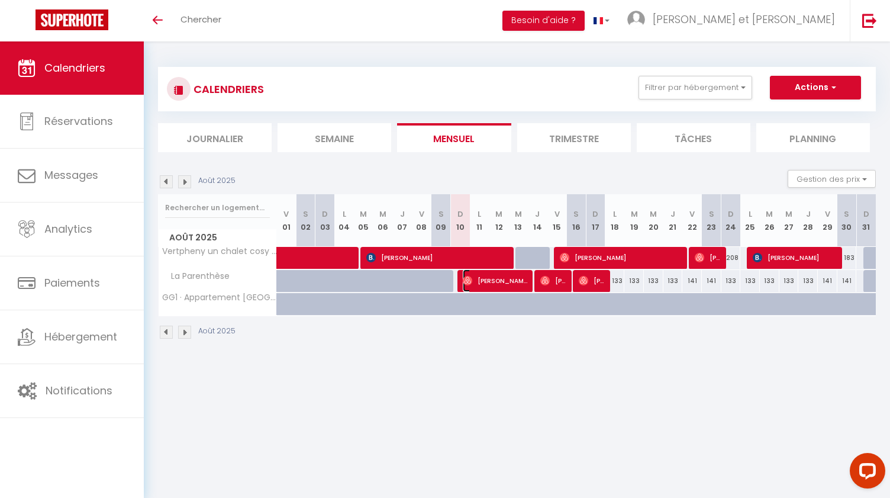
click at [494, 288] on span "[PERSON_NAME]" at bounding box center [495, 280] width 65 height 22
select select "OK"
select select "0"
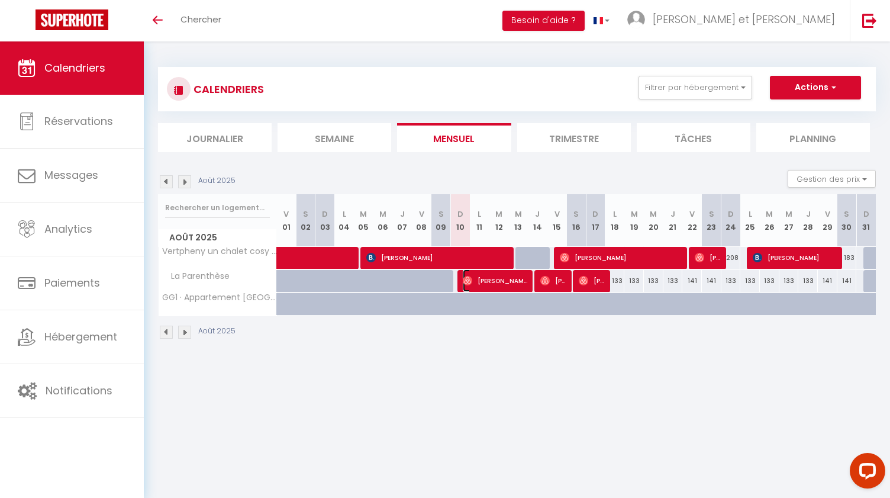
select select "1"
select select
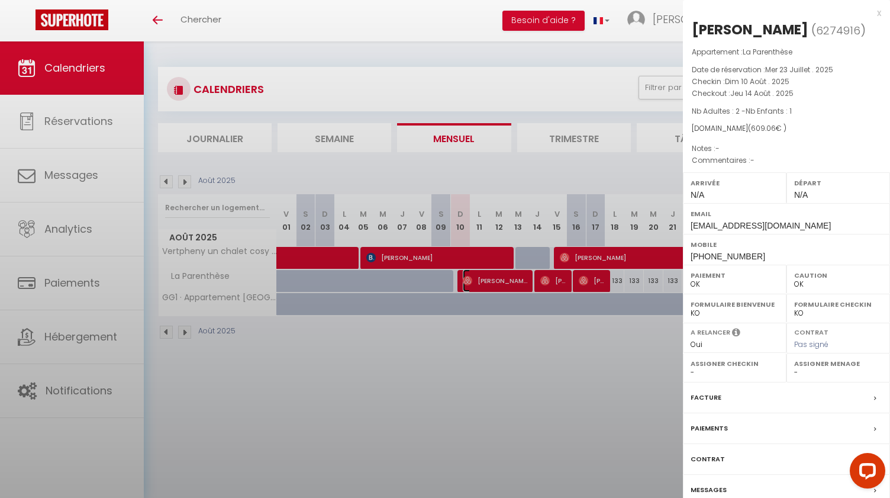
select select "45221"
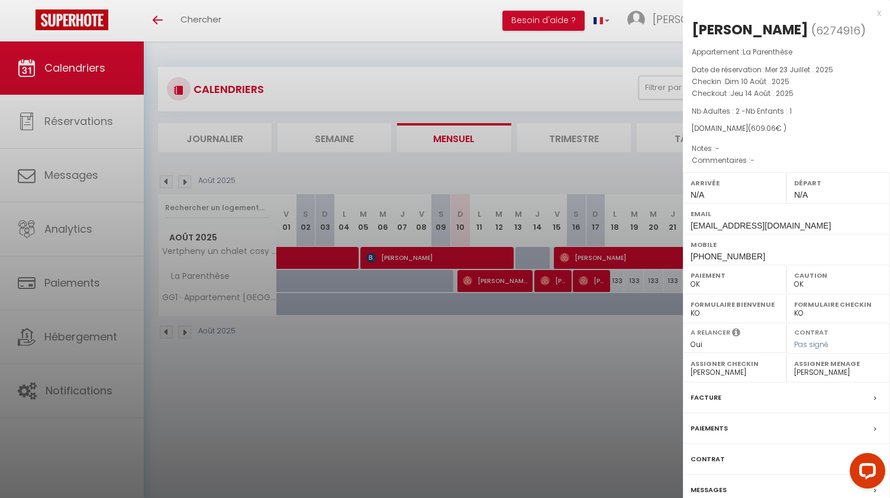
click at [822, 401] on div "Facture" at bounding box center [786, 397] width 207 height 31
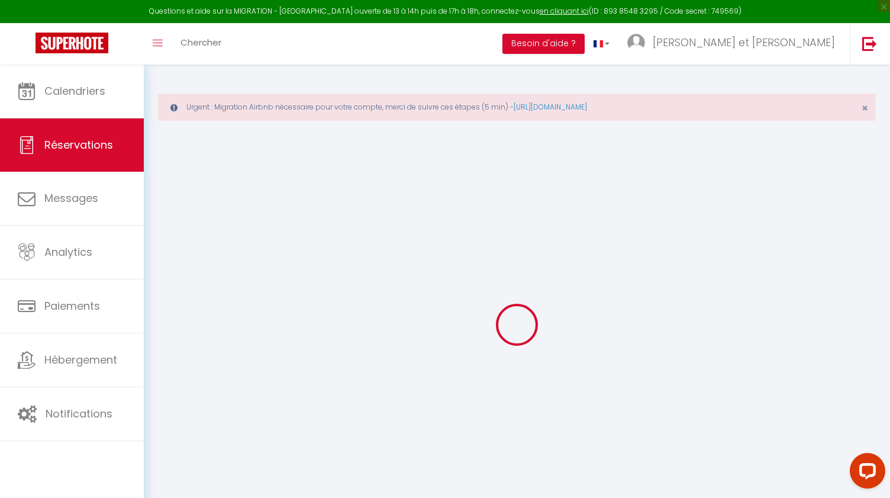
select select "cleaning"
select select "taxes"
select select
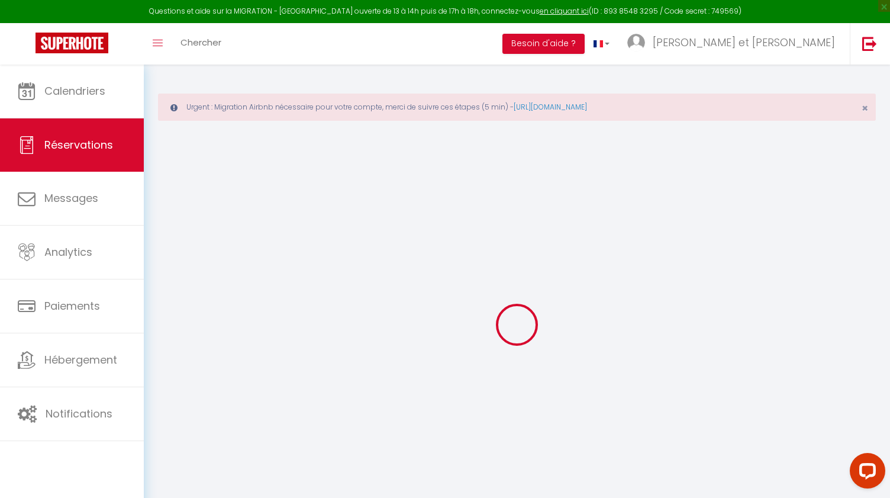
checkbox input "false"
select select
checkbox input "false"
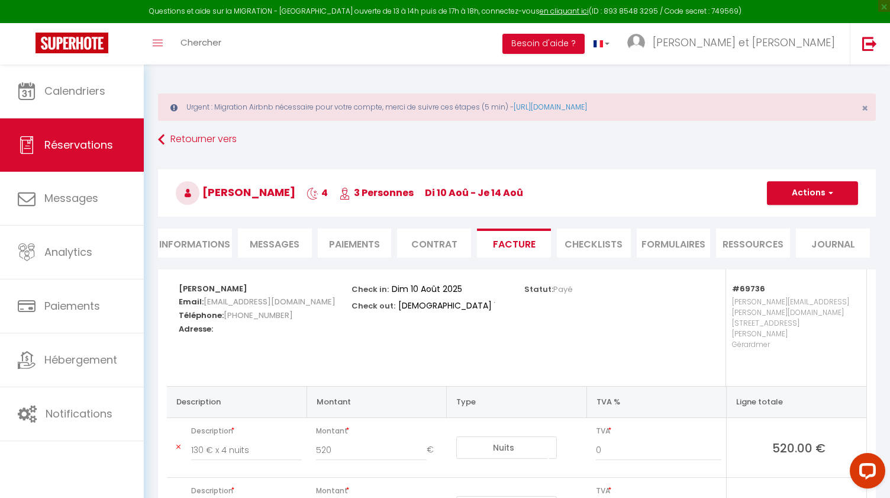
click at [211, 242] on li "Informations" at bounding box center [195, 243] width 74 height 29
select select
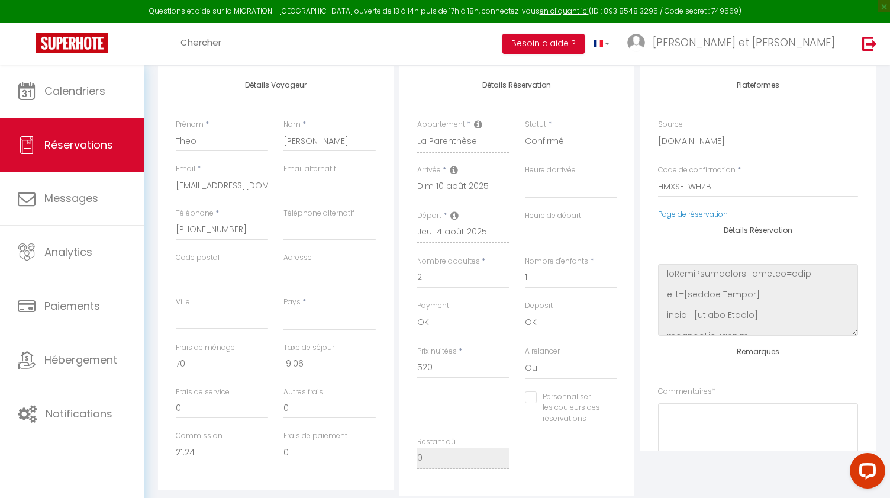
scroll to position [121, 0]
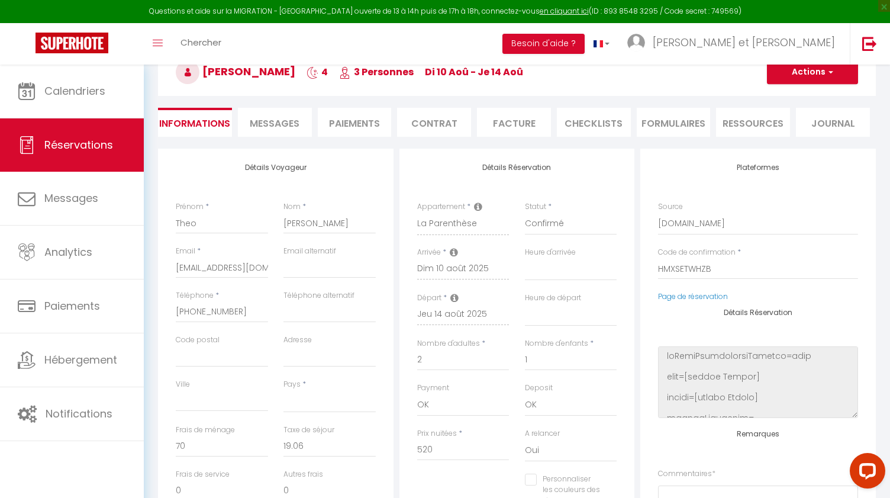
click at [291, 127] on span "Messages" at bounding box center [275, 124] width 50 height 14
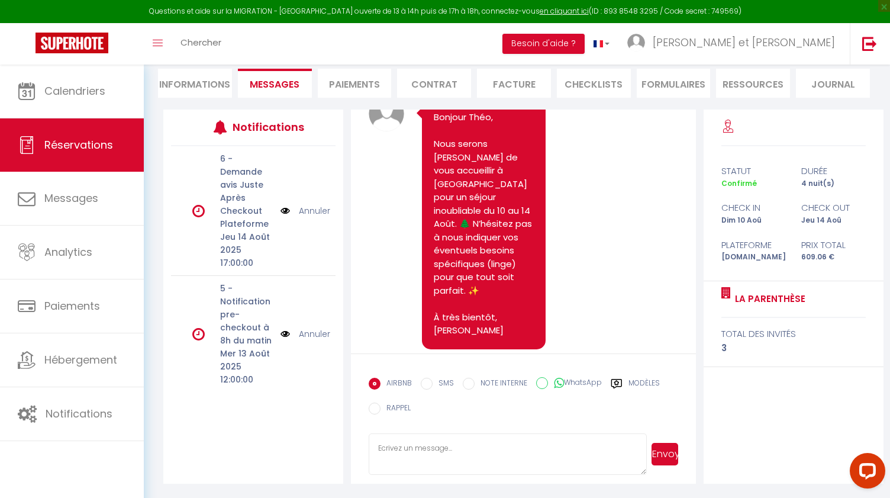
scroll to position [305, 0]
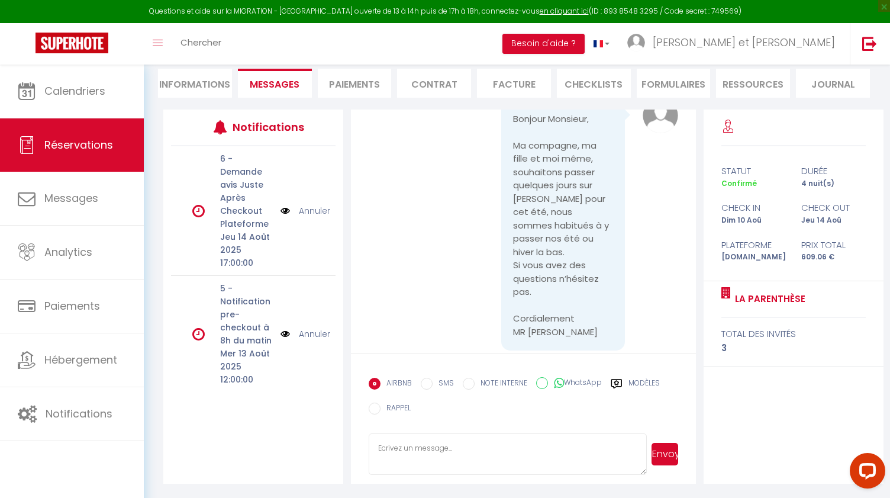
click at [368, 86] on li "Paiements" at bounding box center [355, 83] width 74 height 29
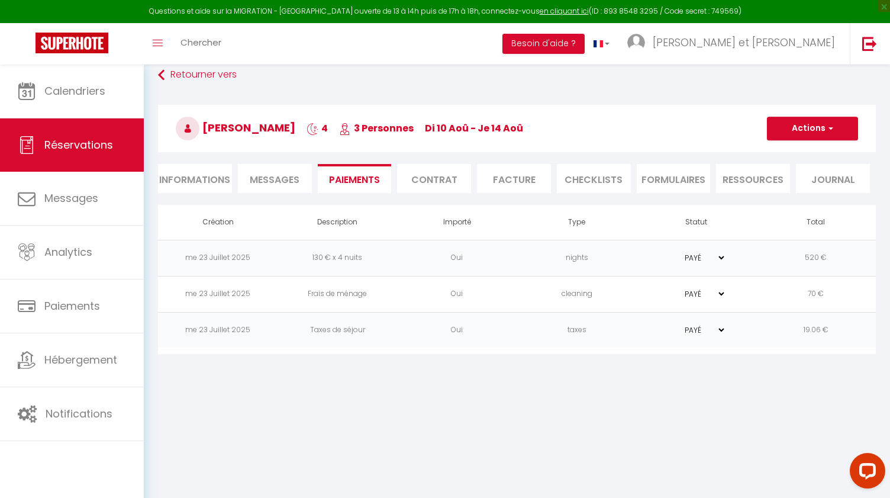
scroll to position [65, 0]
click at [432, 178] on li "Contrat" at bounding box center [434, 178] width 74 height 29
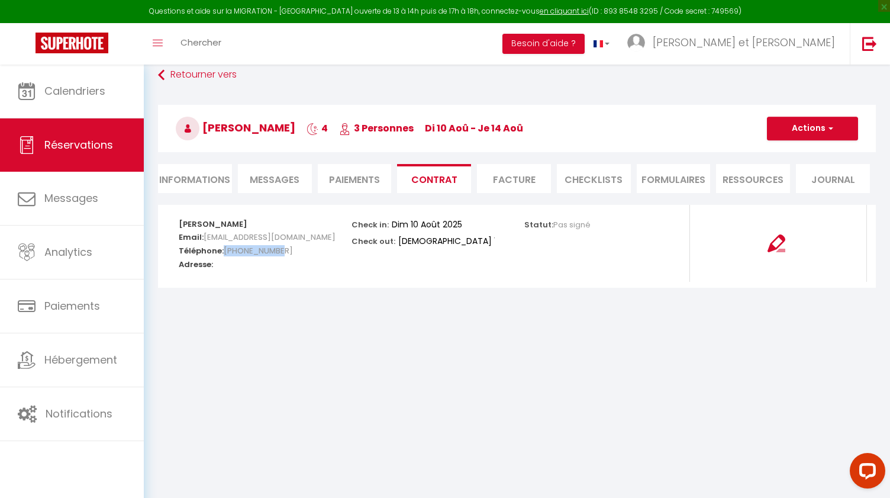
drag, startPoint x: 286, startPoint y: 256, endPoint x: 224, endPoint y: 259, distance: 61.6
click at [224, 256] on h5 "Téléphone: +33781757050" at bounding box center [257, 250] width 157 height 14
copy span "[PHONE_NUMBER]"
click at [514, 190] on li "Facture" at bounding box center [514, 178] width 74 height 29
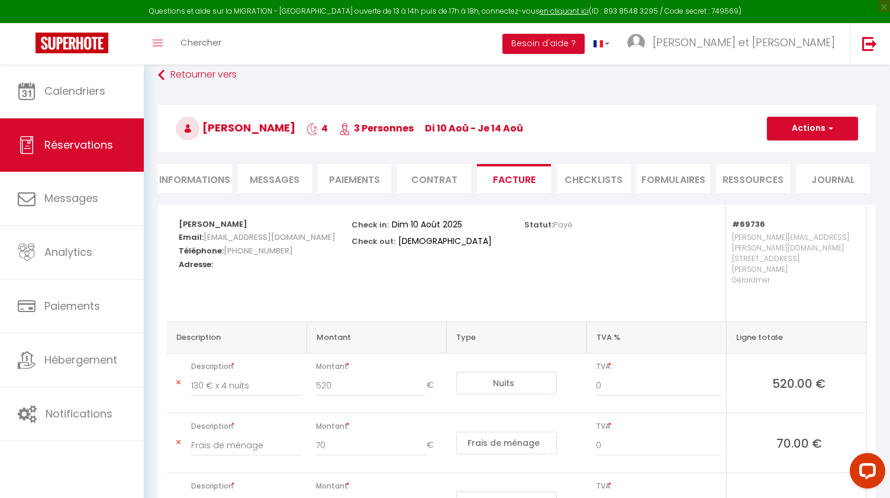
scroll to position [158, 0]
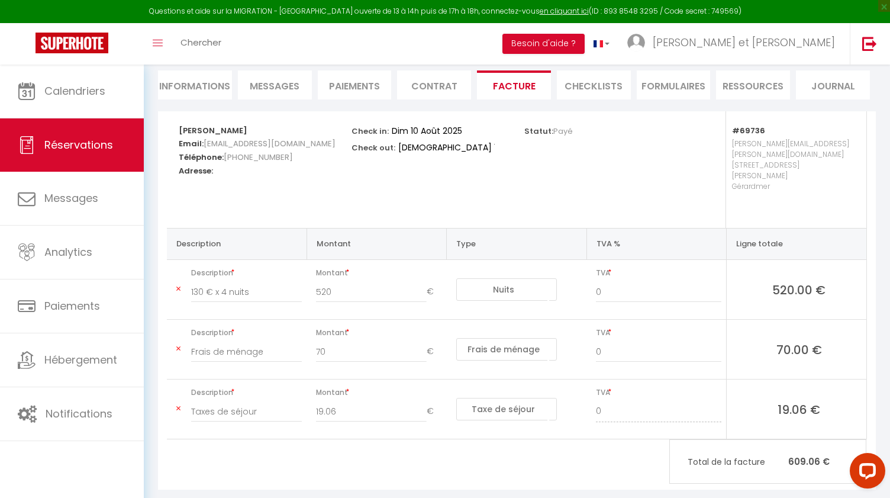
click at [604, 94] on li "CHECKLISTS" at bounding box center [594, 84] width 74 height 29
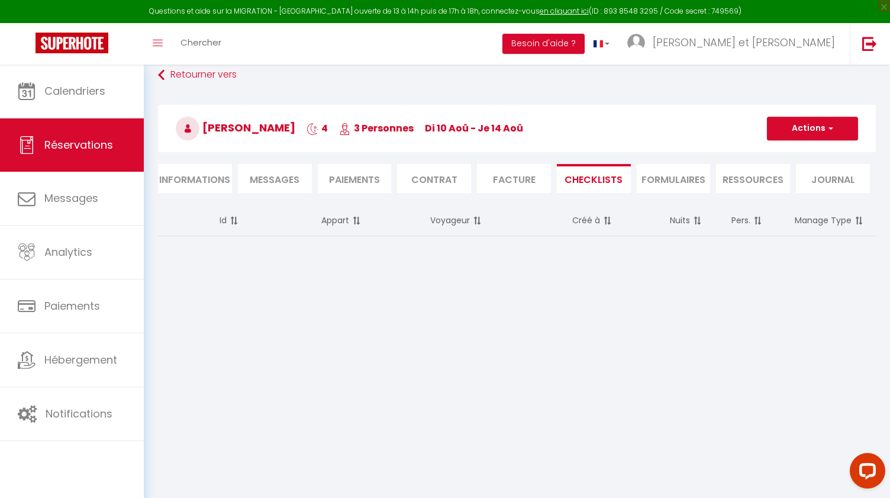
scroll to position [65, 0]
click at [673, 174] on li "FORMULAIRES" at bounding box center [674, 178] width 74 height 29
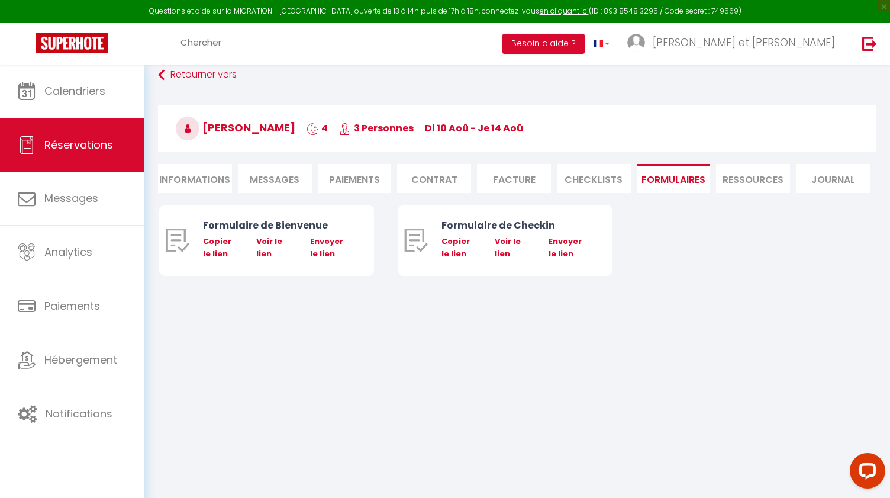
click at [759, 182] on li "Ressources" at bounding box center [753, 178] width 74 height 29
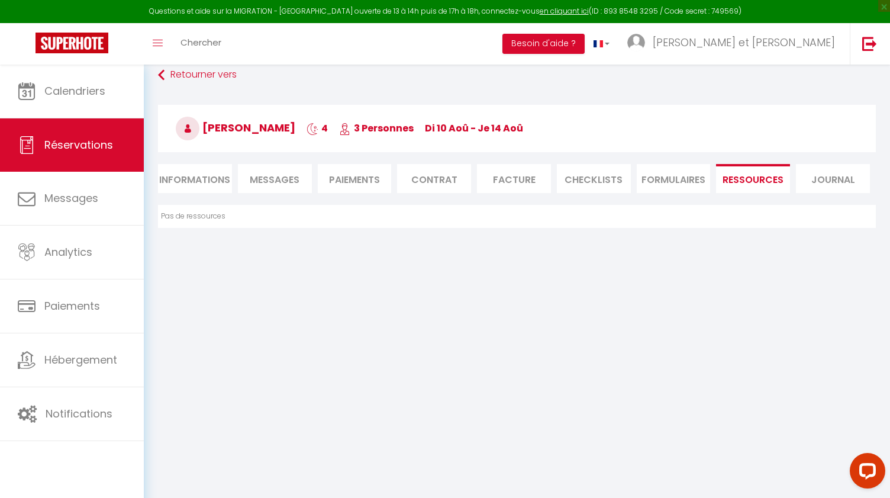
click at [824, 184] on li "Journal" at bounding box center [833, 178] width 74 height 29
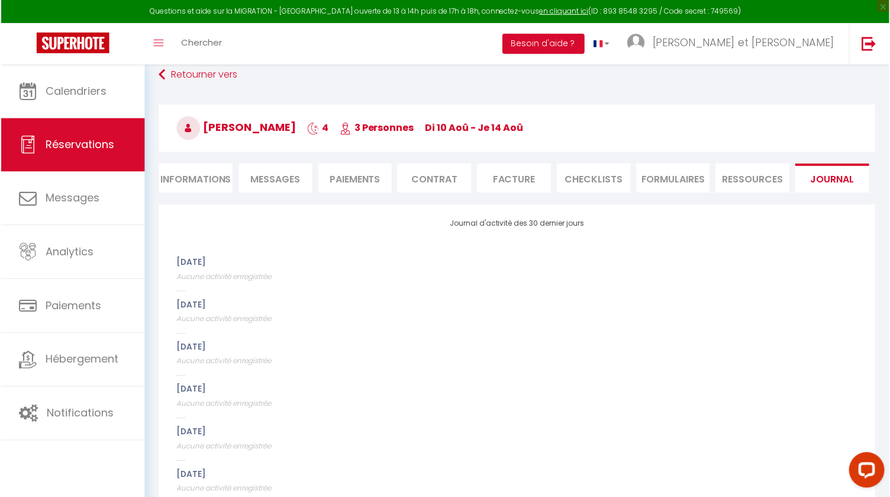
scroll to position [160, 0]
